Goal: Transaction & Acquisition: Purchase product/service

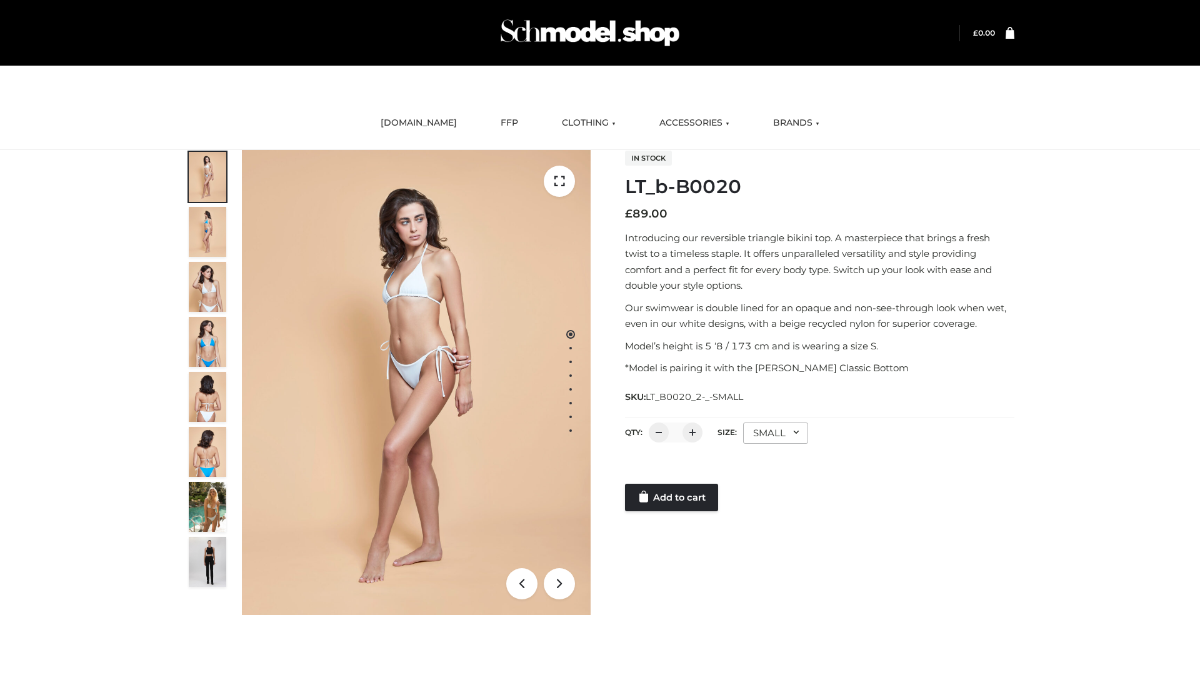
click at [672, 497] on link "Add to cart" at bounding box center [671, 497] width 93 height 27
